Goal: Download file/media

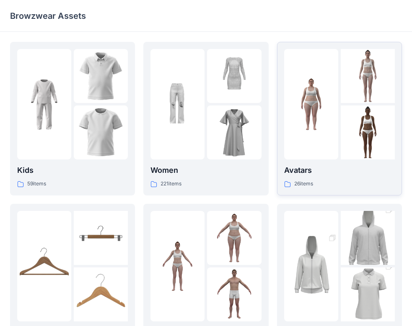
click at [332, 86] on img at bounding box center [311, 104] width 54 height 54
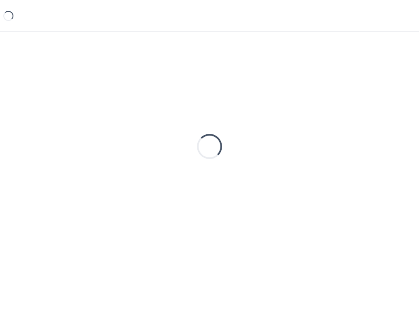
click at [329, 85] on div "Loading..." at bounding box center [209, 146] width 399 height 209
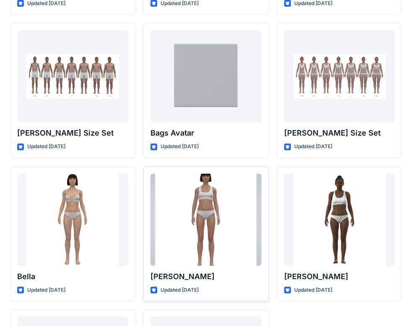
scroll to position [1009, 0]
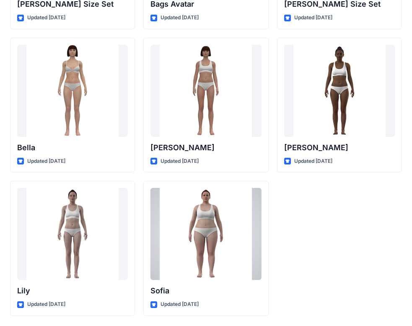
click at [178, 211] on div at bounding box center [205, 234] width 111 height 92
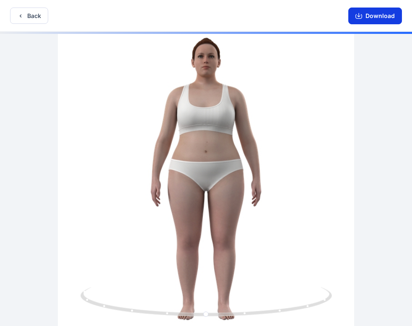
click at [387, 14] on button "Download" at bounding box center [375, 16] width 54 height 17
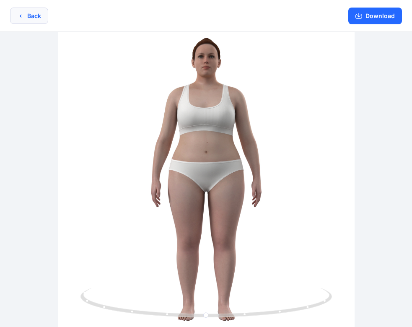
click at [37, 14] on button "Back" at bounding box center [29, 16] width 38 height 16
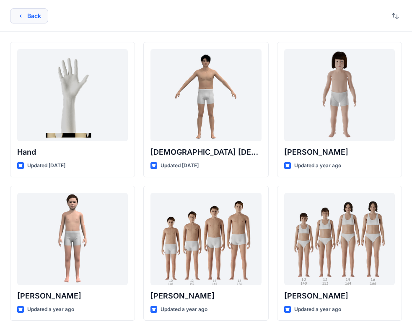
click at [35, 21] on button "Back" at bounding box center [29, 15] width 38 height 15
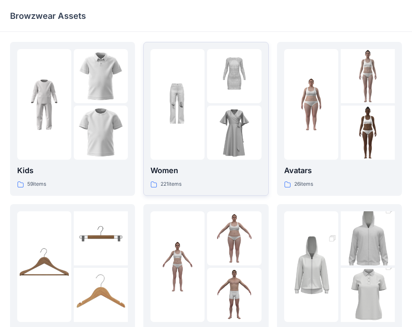
click at [186, 94] on img at bounding box center [177, 104] width 54 height 54
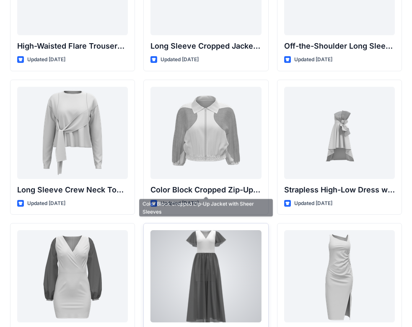
scroll to position [168, 0]
